Goal: Information Seeking & Learning: Learn about a topic

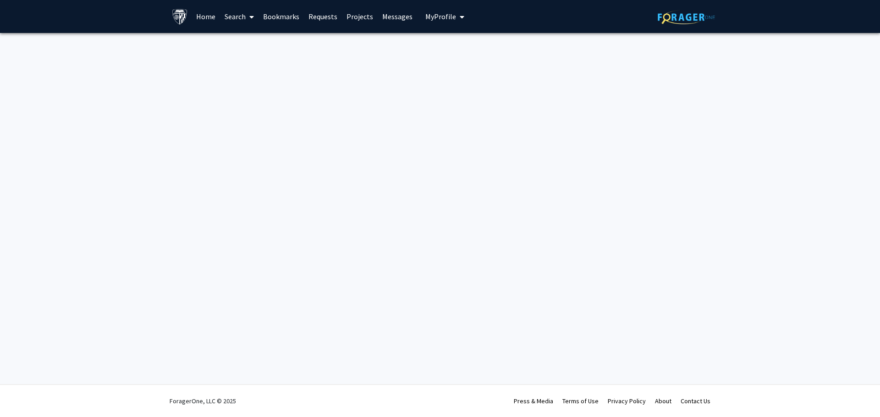
click at [197, 17] on link "Home" at bounding box center [206, 16] width 28 height 32
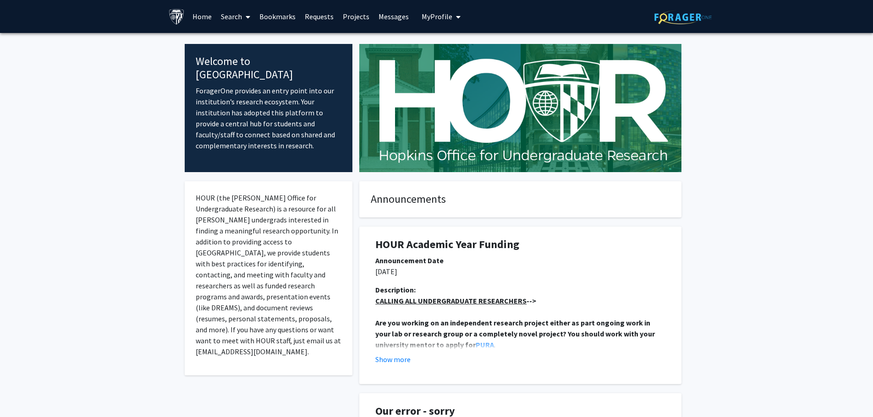
click at [241, 16] on link "Search" at bounding box center [235, 16] width 38 height 32
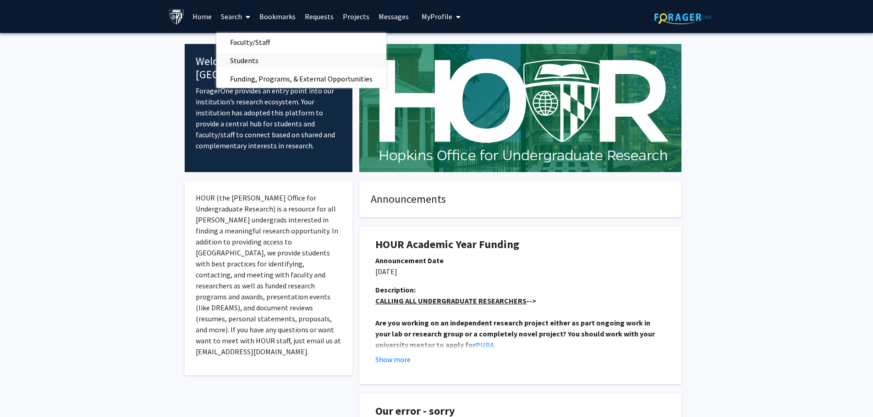
click at [281, 59] on link "Students" at bounding box center [301, 61] width 170 height 14
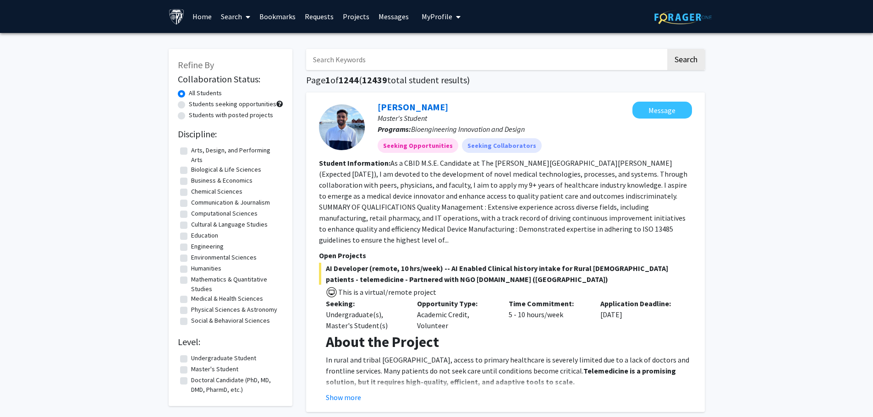
click at [237, 14] on link "Search" at bounding box center [235, 16] width 38 height 32
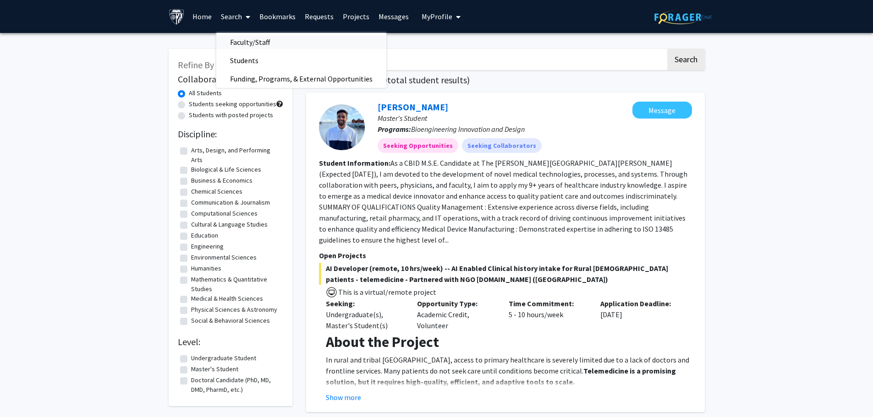
click at [258, 42] on span "Faculty/Staff" at bounding box center [249, 42] width 67 height 18
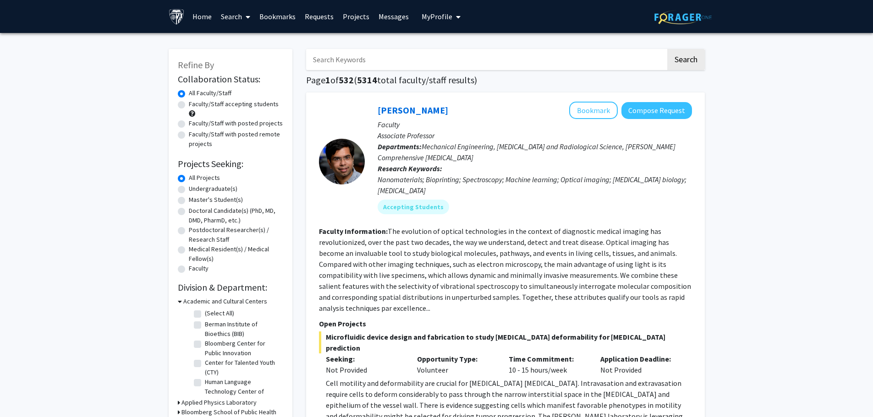
click at [254, 104] on label "Faculty/Staff accepting students" at bounding box center [234, 104] width 90 height 10
click at [195, 104] on input "Faculty/Staff accepting students" at bounding box center [192, 102] width 6 height 6
radio input "true"
click at [217, 192] on label "Undergraduate(s)" at bounding box center [213, 189] width 49 height 10
click at [195, 190] on input "Undergraduate(s)" at bounding box center [192, 187] width 6 height 6
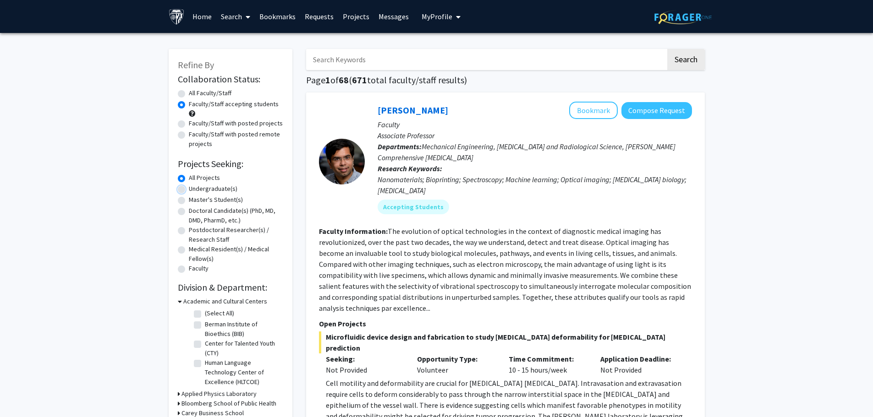
radio input "true"
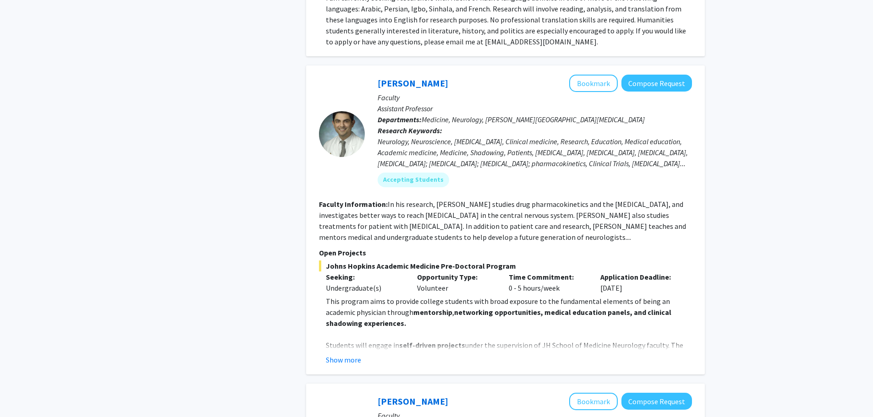
scroll to position [1650, 0]
click at [352, 354] on button "Show more" at bounding box center [343, 359] width 35 height 11
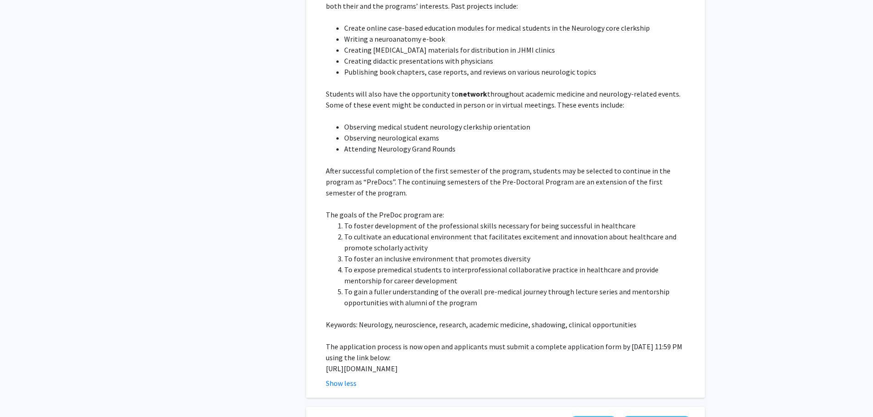
scroll to position [2016, 0]
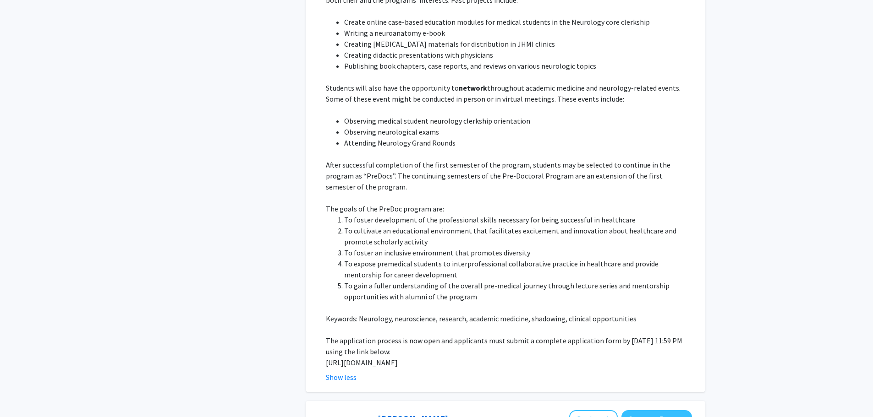
click at [473, 357] on p "[URL][DOMAIN_NAME]" at bounding box center [509, 362] width 366 height 11
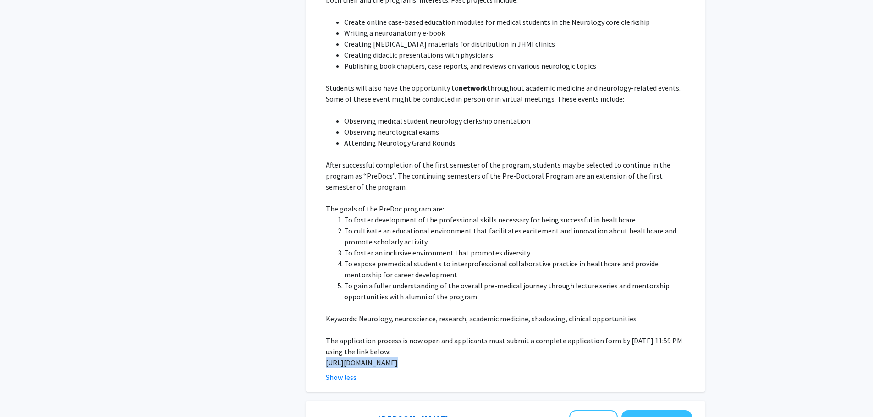
click at [473, 357] on p "[URL][DOMAIN_NAME]" at bounding box center [509, 362] width 366 height 11
click at [484, 126] on li "Observing neurological exams" at bounding box center [518, 131] width 348 height 11
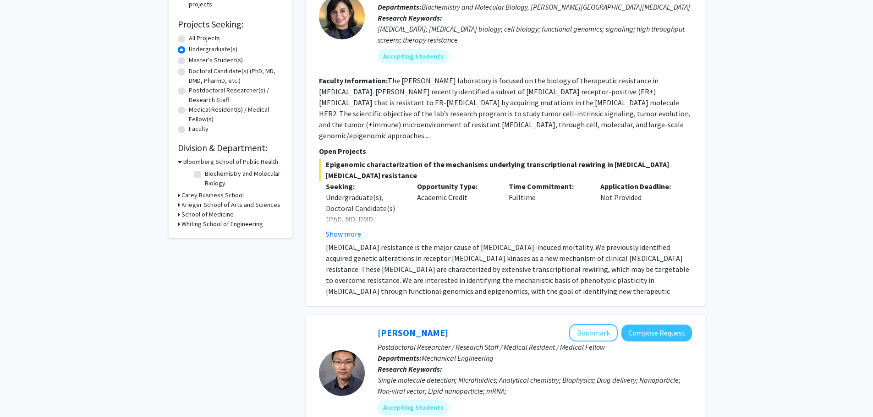
scroll to position [0, 0]
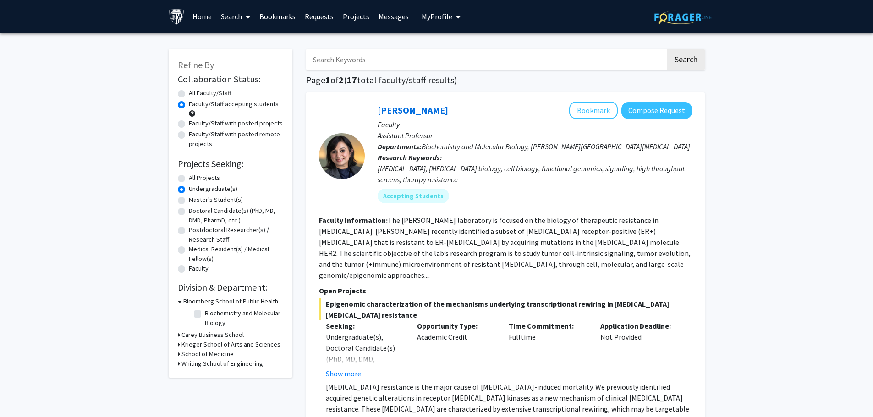
click at [201, 355] on h3 "School of Medicine" at bounding box center [207, 355] width 52 height 10
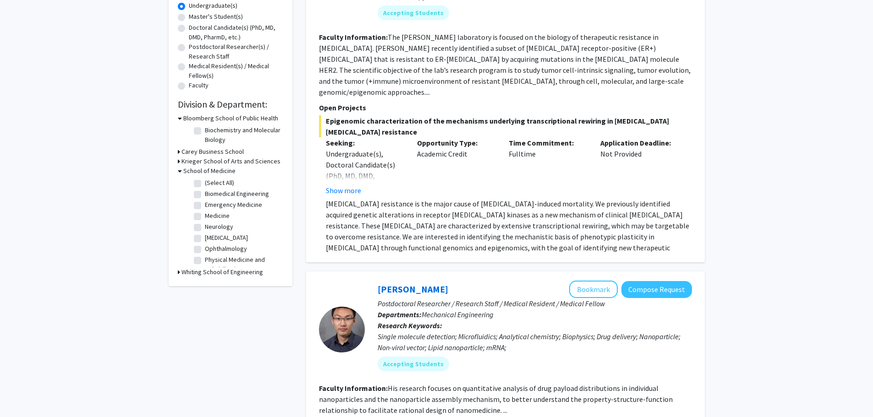
click at [218, 205] on label "Emergency Medicine" at bounding box center [233, 205] width 57 height 10
click at [211, 205] on input "Emergency Medicine" at bounding box center [208, 203] width 6 height 6
checkbox input "true"
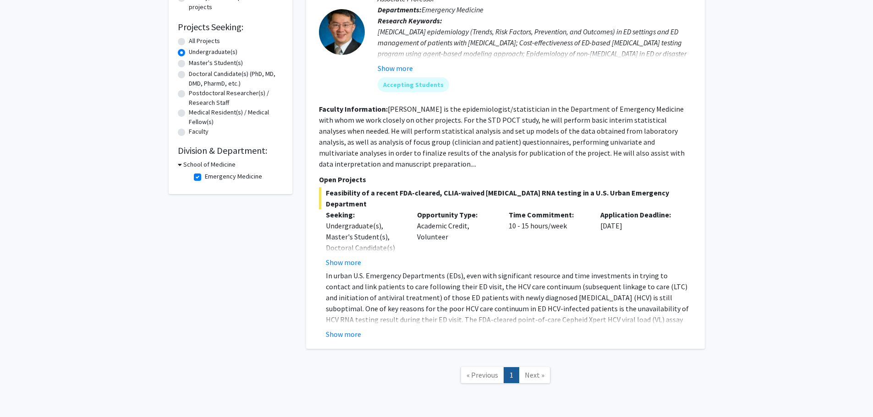
scroll to position [159, 0]
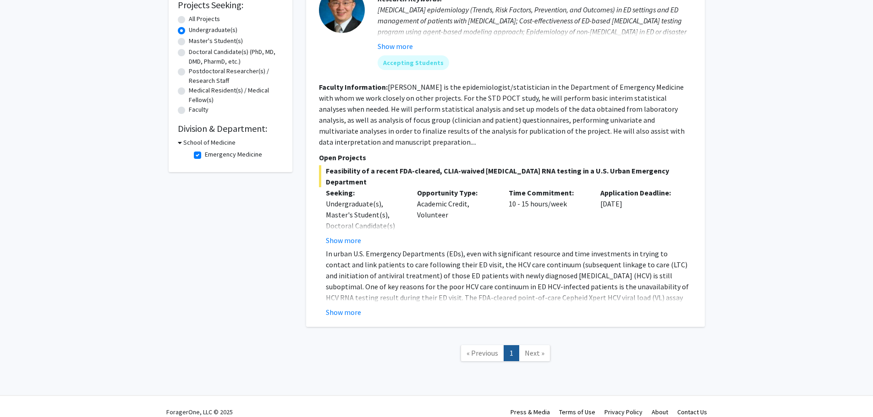
click at [355, 310] on div "[PERSON_NAME] Bookmark Compose Request Faculty Associate Professor Departments:…" at bounding box center [505, 131] width 399 height 394
click at [357, 307] on button "Show more" at bounding box center [343, 312] width 35 height 11
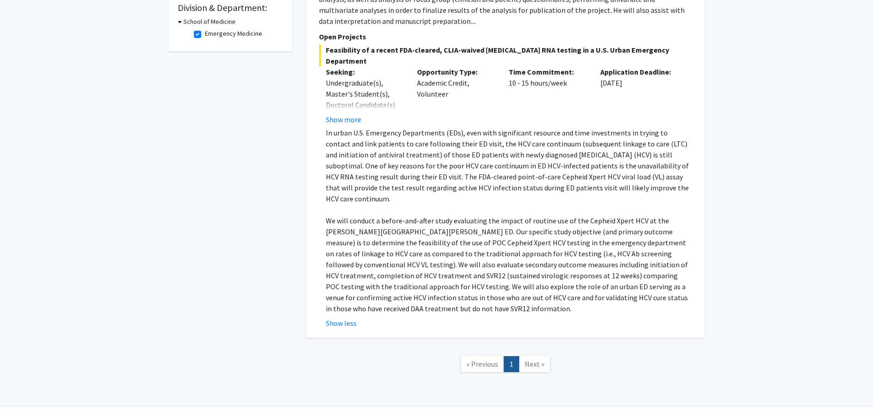
scroll to position [0, 0]
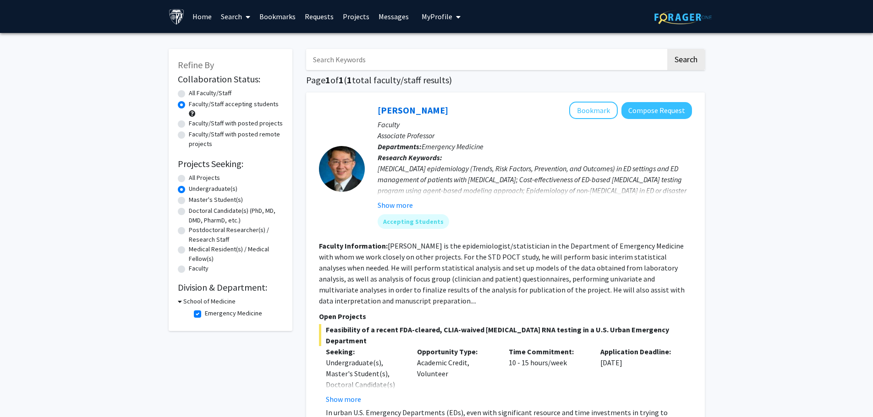
click at [226, 313] on label "Emergency Medicine" at bounding box center [233, 314] width 57 height 10
click at [211, 313] on input "Emergency Medicine" at bounding box center [208, 312] width 6 height 6
checkbox input "false"
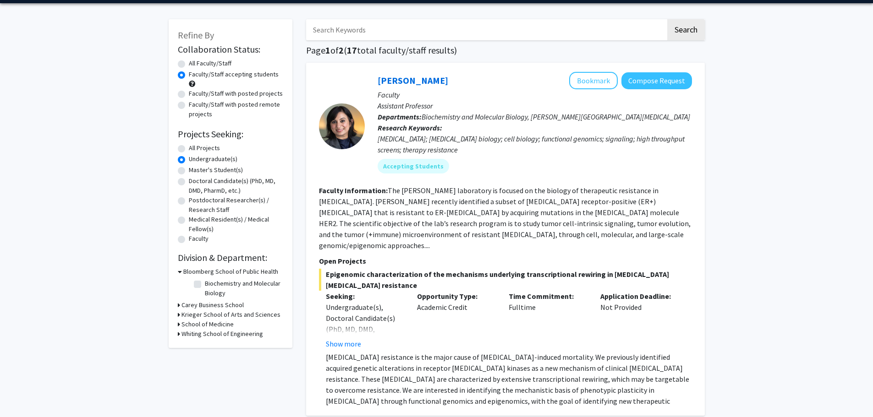
scroll to position [46, 0]
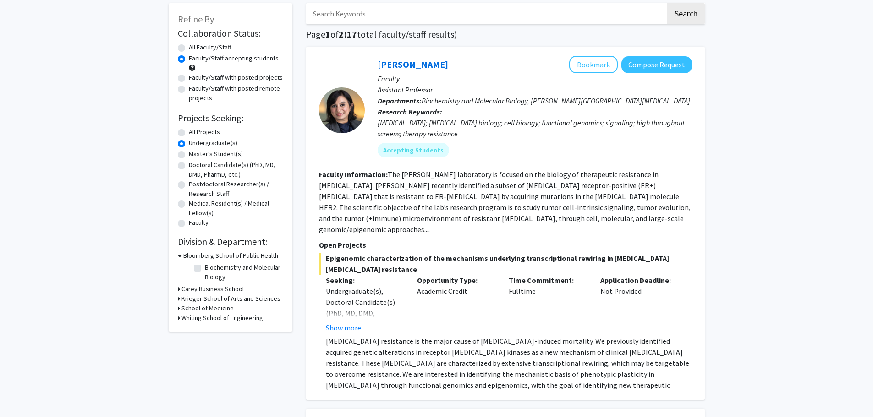
click at [214, 309] on h3 "School of Medicine" at bounding box center [207, 309] width 52 height 10
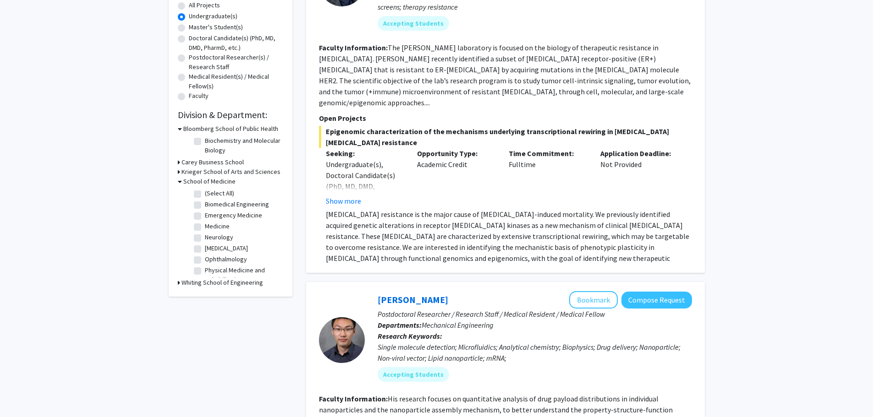
scroll to position [183, 0]
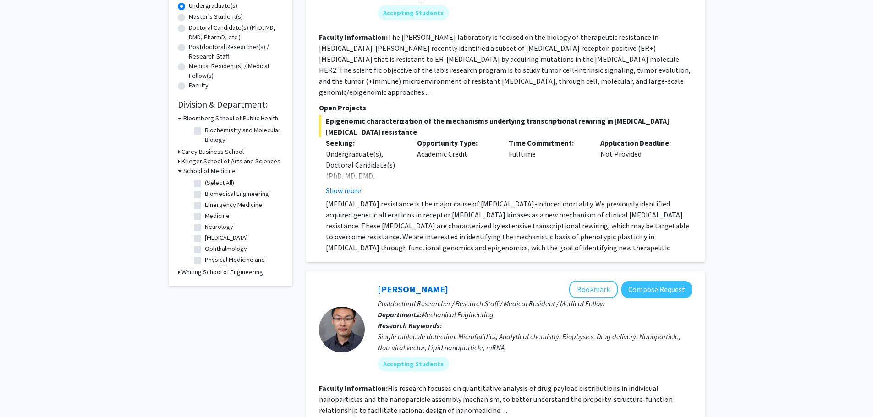
click at [205, 215] on label "Medicine" at bounding box center [217, 216] width 25 height 10
click at [205, 215] on input "Medicine" at bounding box center [208, 214] width 6 height 6
checkbox input "true"
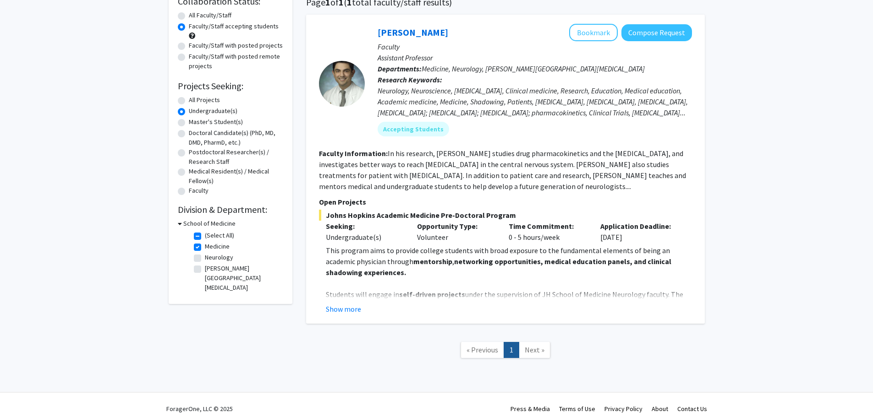
scroll to position [86, 0]
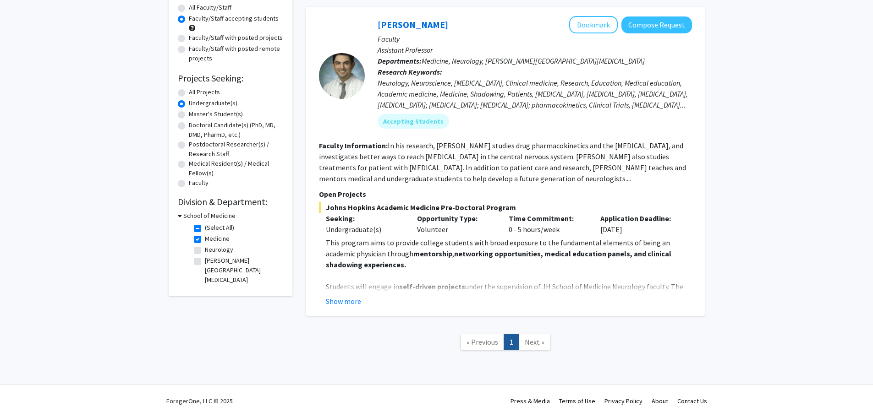
click at [205, 249] on label "Neurology" at bounding box center [219, 250] width 28 height 10
click at [205, 249] on input "Neurology" at bounding box center [208, 248] width 6 height 6
checkbox input "true"
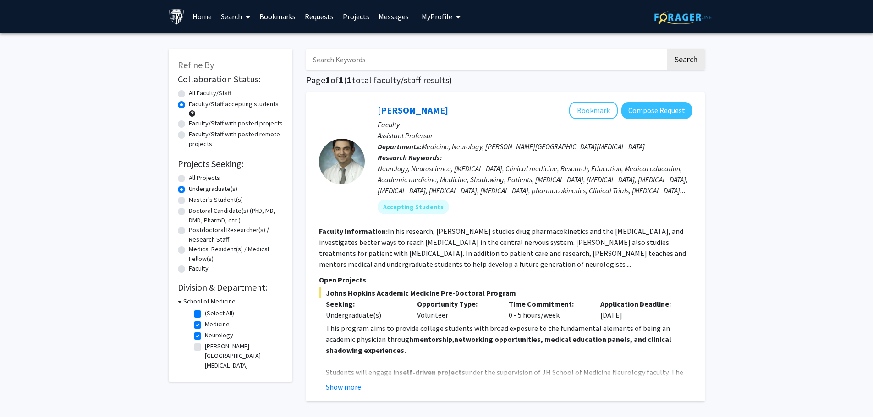
click at [205, 324] on label "Medicine" at bounding box center [217, 325] width 25 height 10
click at [205, 324] on input "Medicine" at bounding box center [208, 323] width 6 height 6
checkbox input "false"
click at [205, 337] on label "Neurology" at bounding box center [219, 336] width 28 height 10
click at [205, 337] on input "Neurology" at bounding box center [208, 334] width 6 height 6
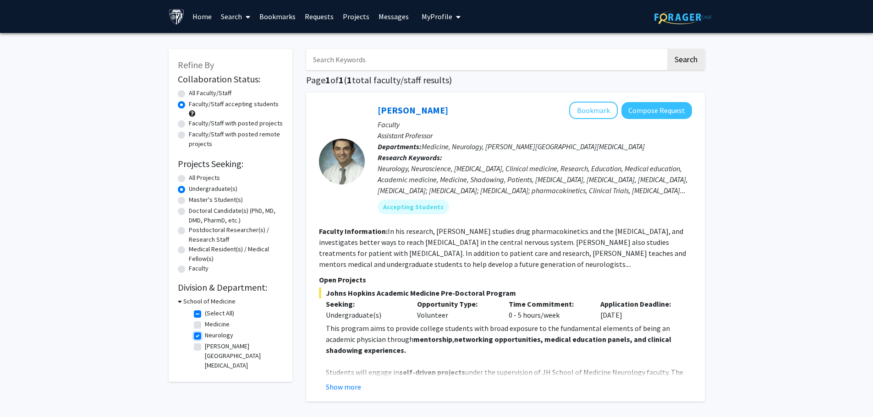
checkbox input "false"
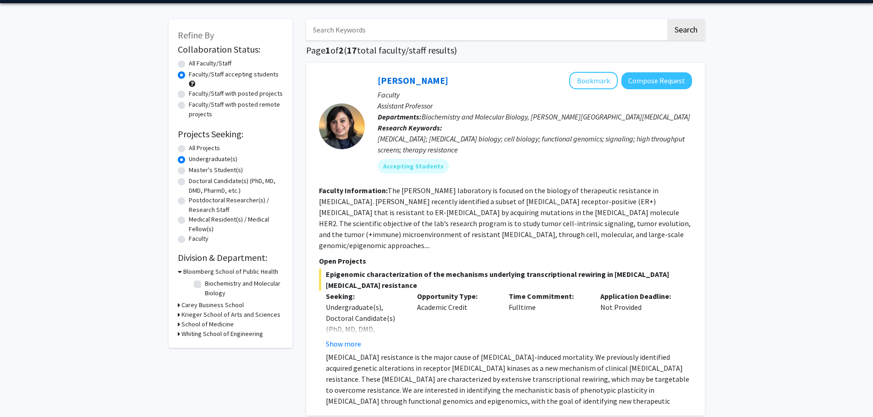
scroll to position [46, 0]
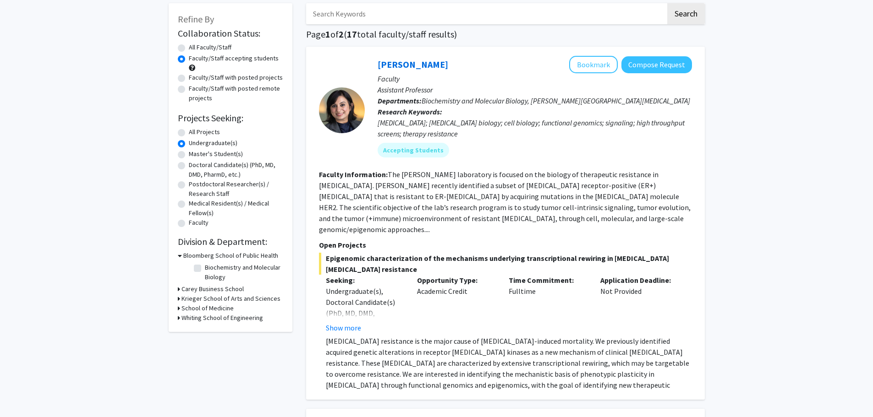
click at [198, 307] on h3 "School of Medicine" at bounding box center [207, 309] width 52 height 10
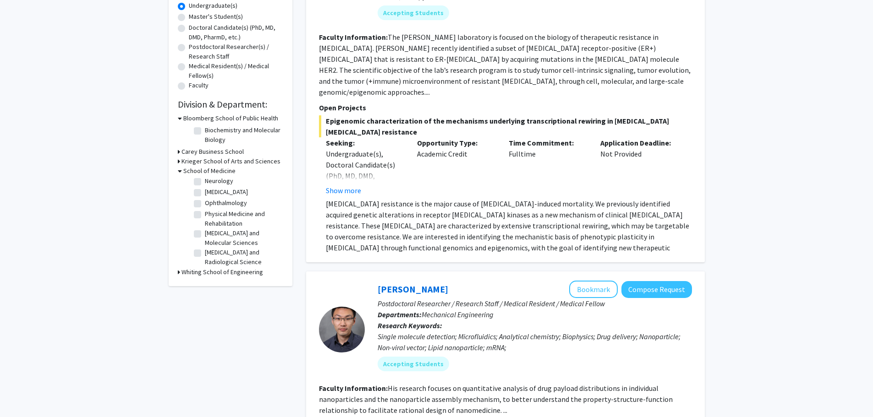
scroll to position [77, 0]
click at [205, 206] on label "[MEDICAL_DATA] and Molecular Sciences" at bounding box center [243, 207] width 76 height 19
click at [205, 204] on input "[MEDICAL_DATA] and Molecular Sciences" at bounding box center [208, 201] width 6 height 6
checkbox input "true"
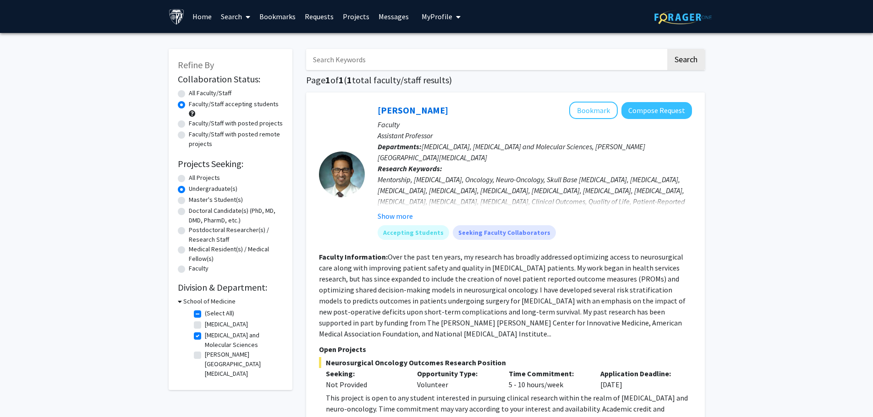
click at [205, 333] on label "[MEDICAL_DATA] and Molecular Sciences" at bounding box center [243, 340] width 76 height 19
click at [205, 333] on input "[MEDICAL_DATA] and Molecular Sciences" at bounding box center [208, 334] width 6 height 6
checkbox input "false"
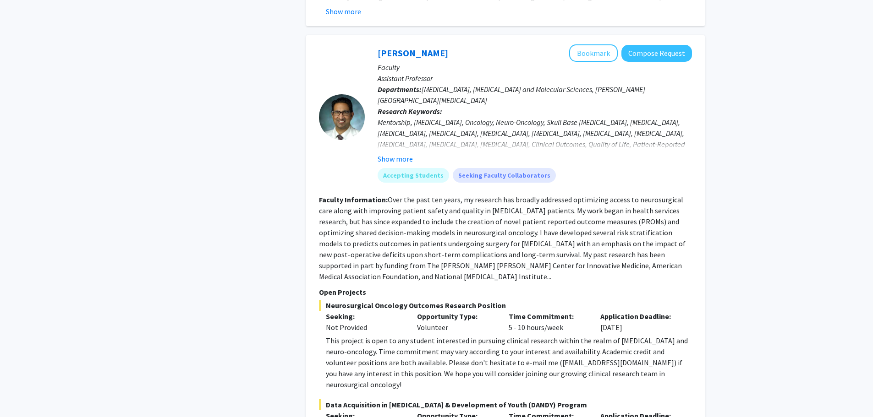
scroll to position [3842, 0]
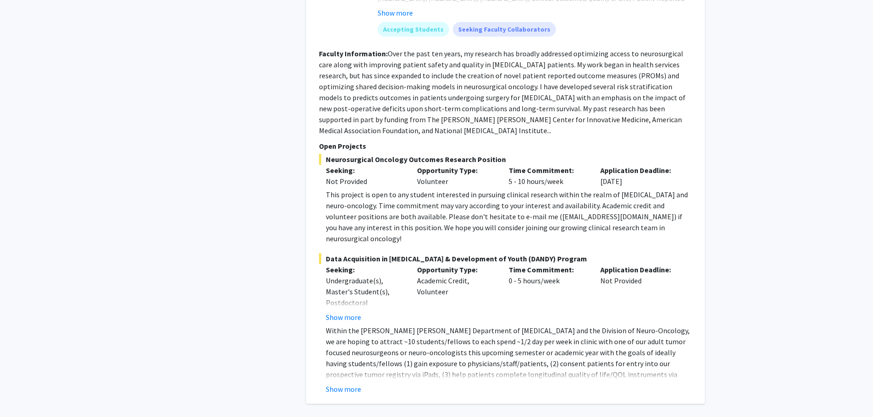
drag, startPoint x: 343, startPoint y: 299, endPoint x: 293, endPoint y: 221, distance: 92.9
